Goal: Ask a question

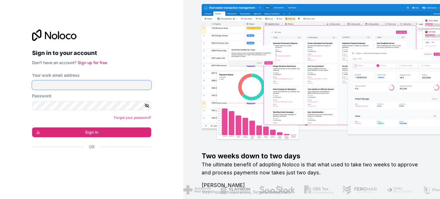
click at [49, 84] on input "Your work email address" at bounding box center [91, 84] width 119 height 9
type input "[EMAIL_ADDRESS][DOMAIN_NAME]"
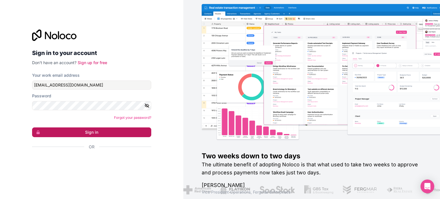
click at [94, 134] on button "Sign in" at bounding box center [91, 132] width 119 height 10
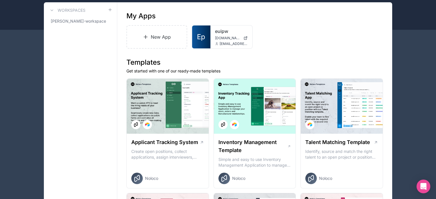
scroll to position [86, 0]
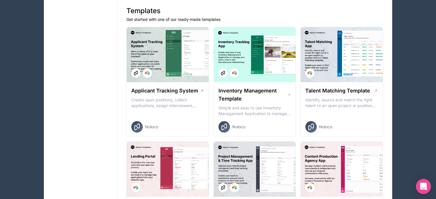
click at [425, 186] on icon "Open Intercom Messenger" at bounding box center [423, 186] width 7 height 7
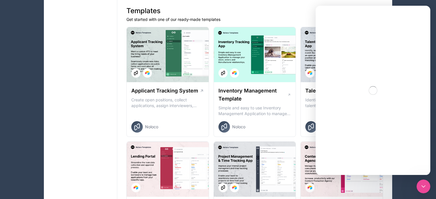
scroll to position [0, 0]
click at [357, 151] on textarea "Ask a question…" at bounding box center [372, 149] width 105 height 10
click at [411, 16] on button "Home" at bounding box center [410, 13] width 11 height 11
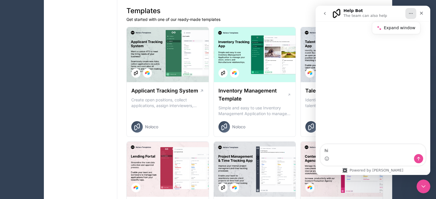
click at [358, 16] on p "The team can also help" at bounding box center [365, 16] width 44 height 6
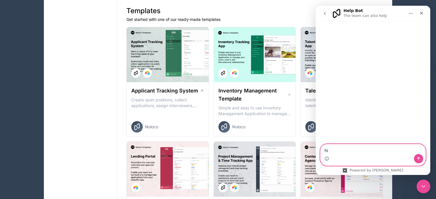
click at [343, 150] on textarea "hi" at bounding box center [372, 149] width 105 height 10
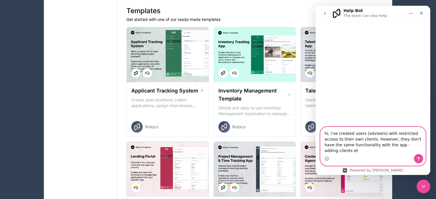
type textarea "hi, i've created users (advisers) with restricted access to their own clients. …"
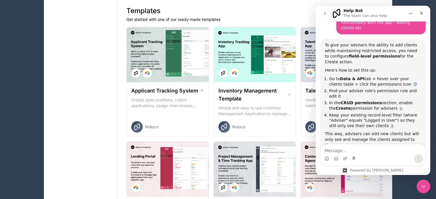
scroll to position [17, 0]
